Goal: Task Accomplishment & Management: Manage account settings

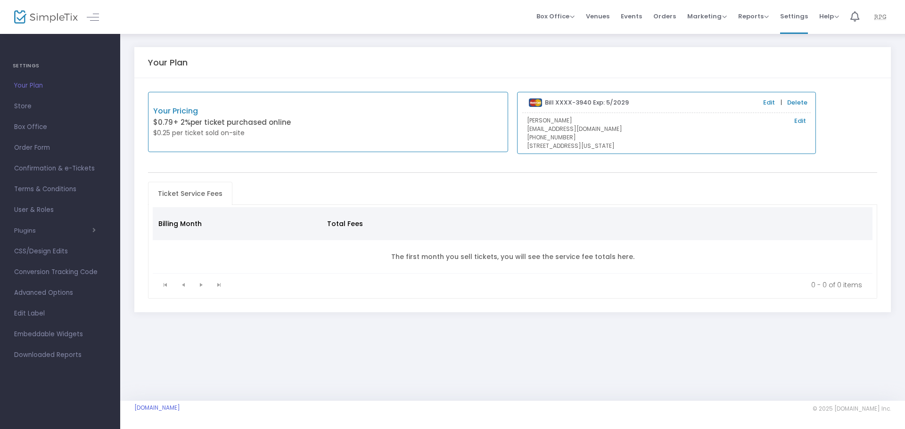
click at [31, 14] on img at bounding box center [46, 17] width 64 height 14
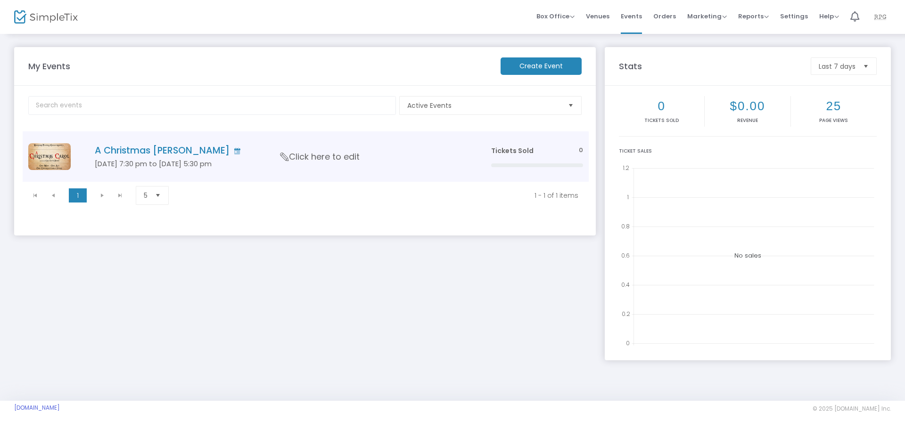
click at [152, 143] on td "A Christmas [PERSON_NAME] [DATE] 7:30 pm to [DATE] 5:30 pm Click here to edit" at bounding box center [278, 157] width 413 height 50
